Goal: Information Seeking & Learning: Learn about a topic

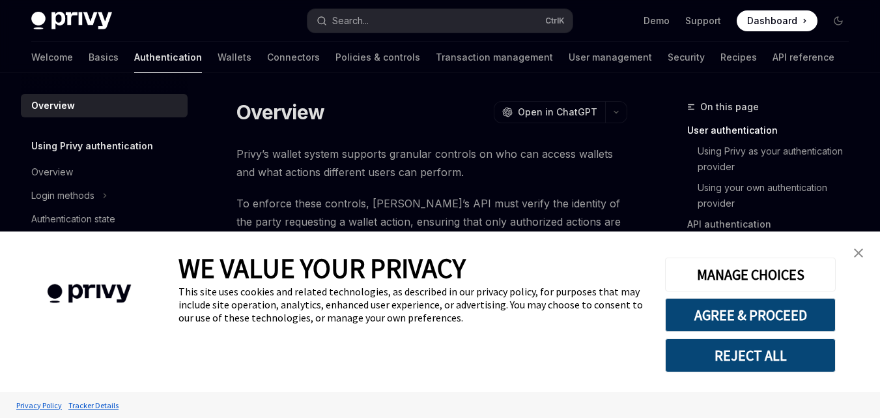
click at [853, 251] on link "close banner" at bounding box center [859, 253] width 26 height 26
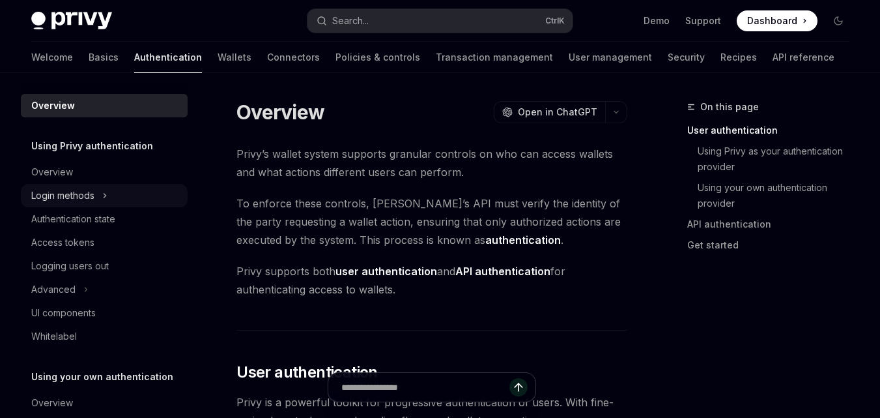
click at [104, 190] on icon at bounding box center [104, 196] width 5 height 16
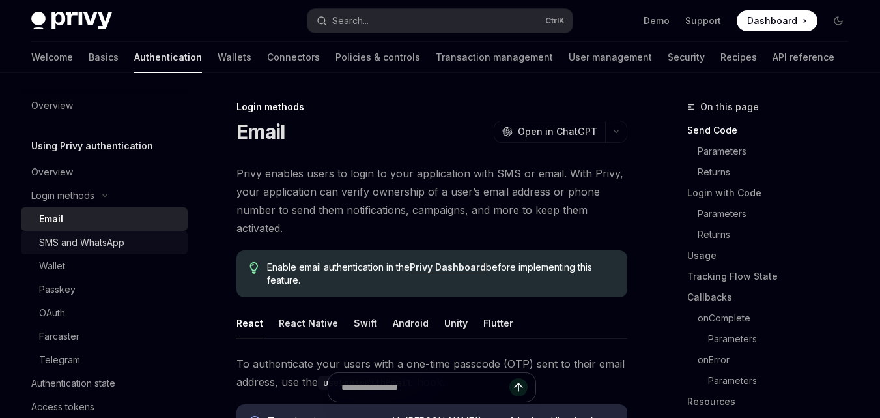
click at [97, 240] on div "SMS and WhatsApp" at bounding box center [81, 243] width 85 height 16
type textarea "*"
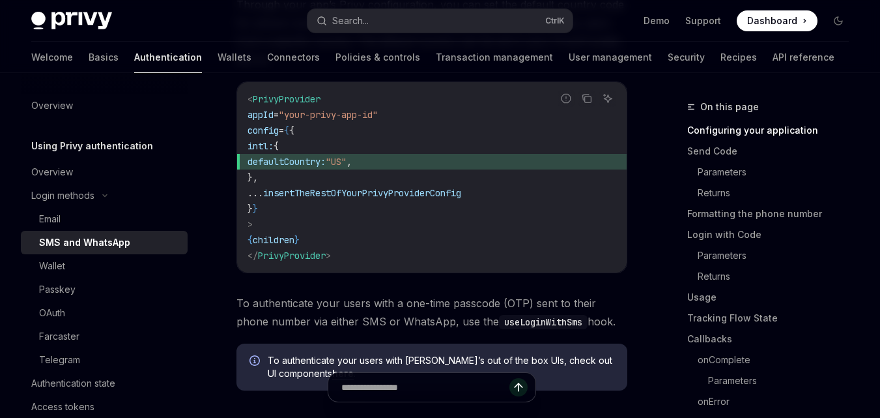
scroll to position [391, 0]
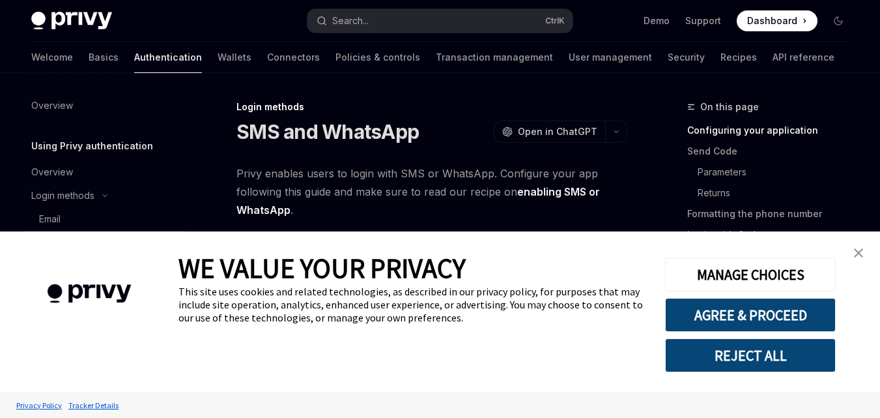
type textarea "*"
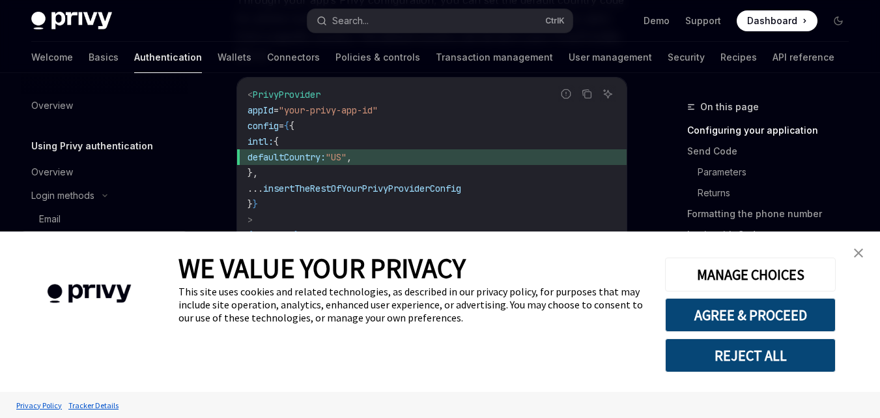
scroll to position [391, 0]
